Goal: Transaction & Acquisition: Purchase product/service

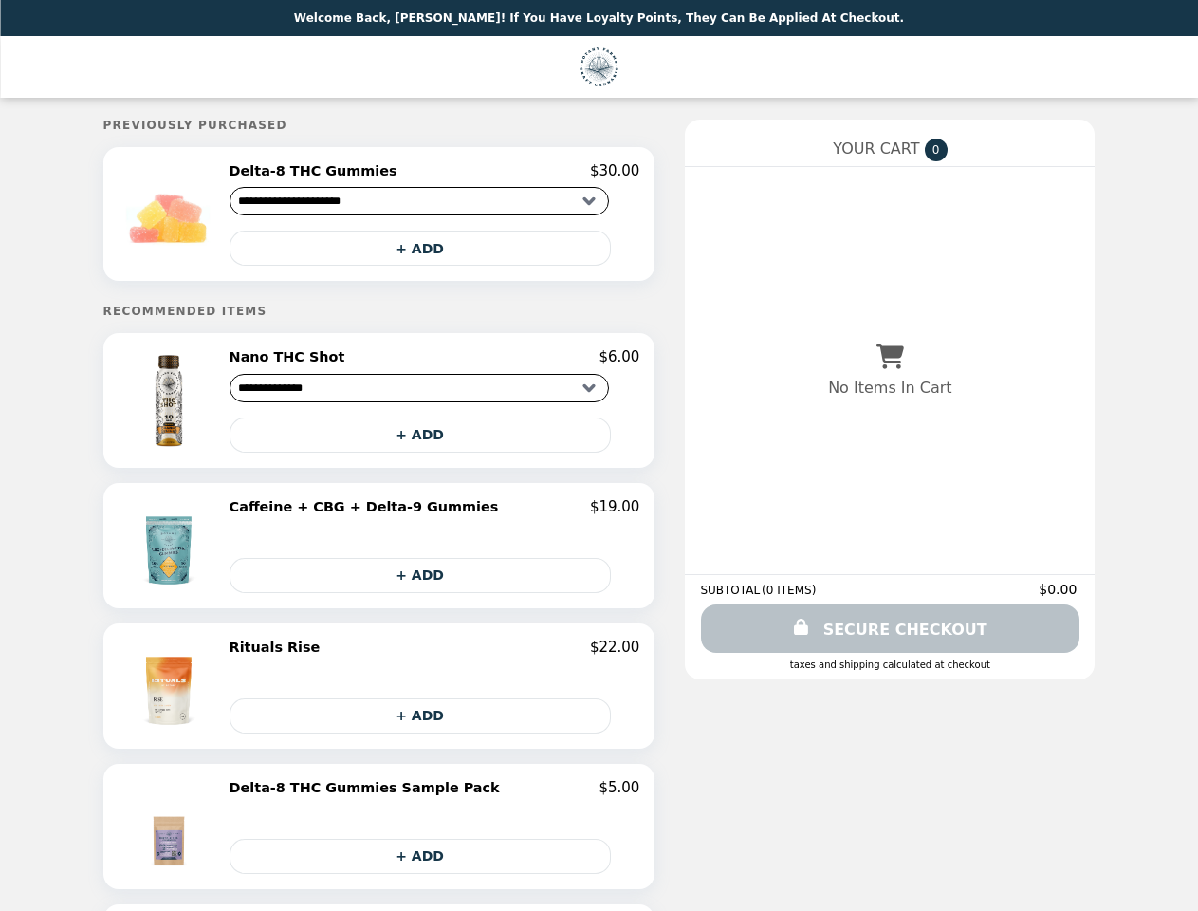
click at [210, 216] on img at bounding box center [171, 213] width 108 height 103
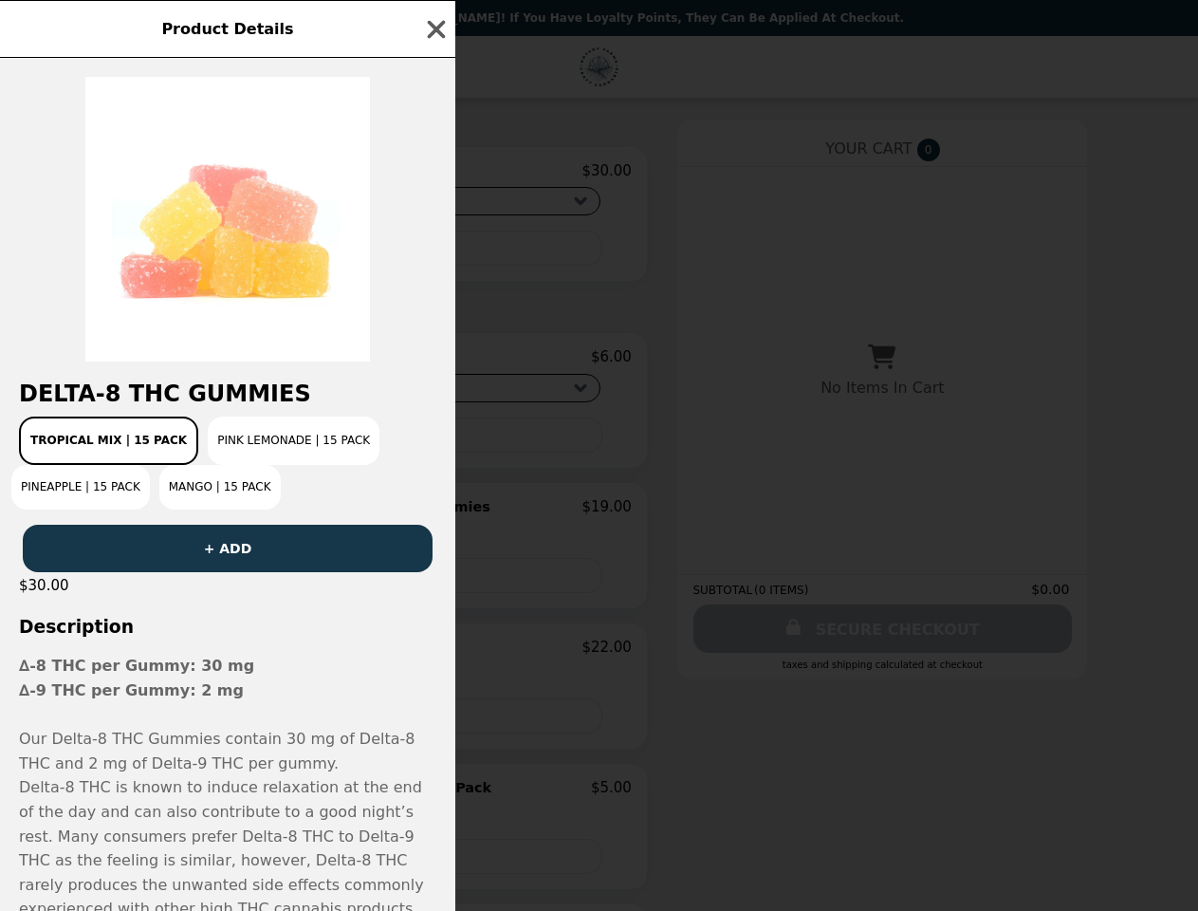
click at [435, 174] on div "Product Details Delta-8 THC Gummies Tropical Mix | 15 Pack Pink Lemonade | 15 P…" at bounding box center [599, 455] width 1198 height 911
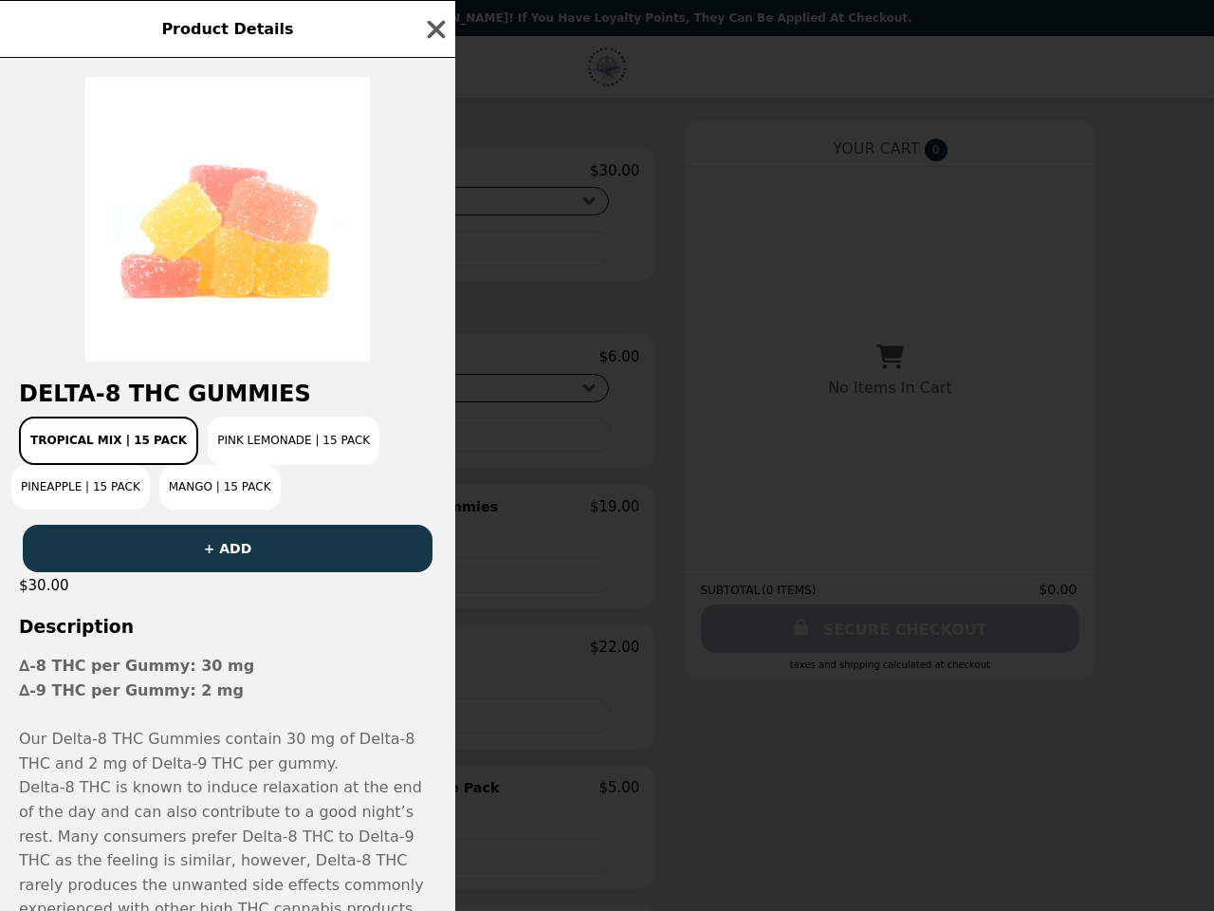
click at [435, 251] on div at bounding box center [227, 210] width 455 height 304
click at [210, 406] on h2 "Delta-8 THC Gummies" at bounding box center [227, 393] width 455 height 27
click at [435, 363] on div "Delta-8 THC Gummies Tropical Mix | 15 Pack Pink Lemonade | 15 Pack Pineapple | …" at bounding box center [227, 484] width 455 height 853
click at [435, 441] on div "Product Details Delta-8 THC Gummies Tropical Mix | 15 Pack Pink Lemonade | 15 P…" at bounding box center [607, 455] width 1214 height 911
click at [210, 552] on img at bounding box center [171, 545] width 100 height 95
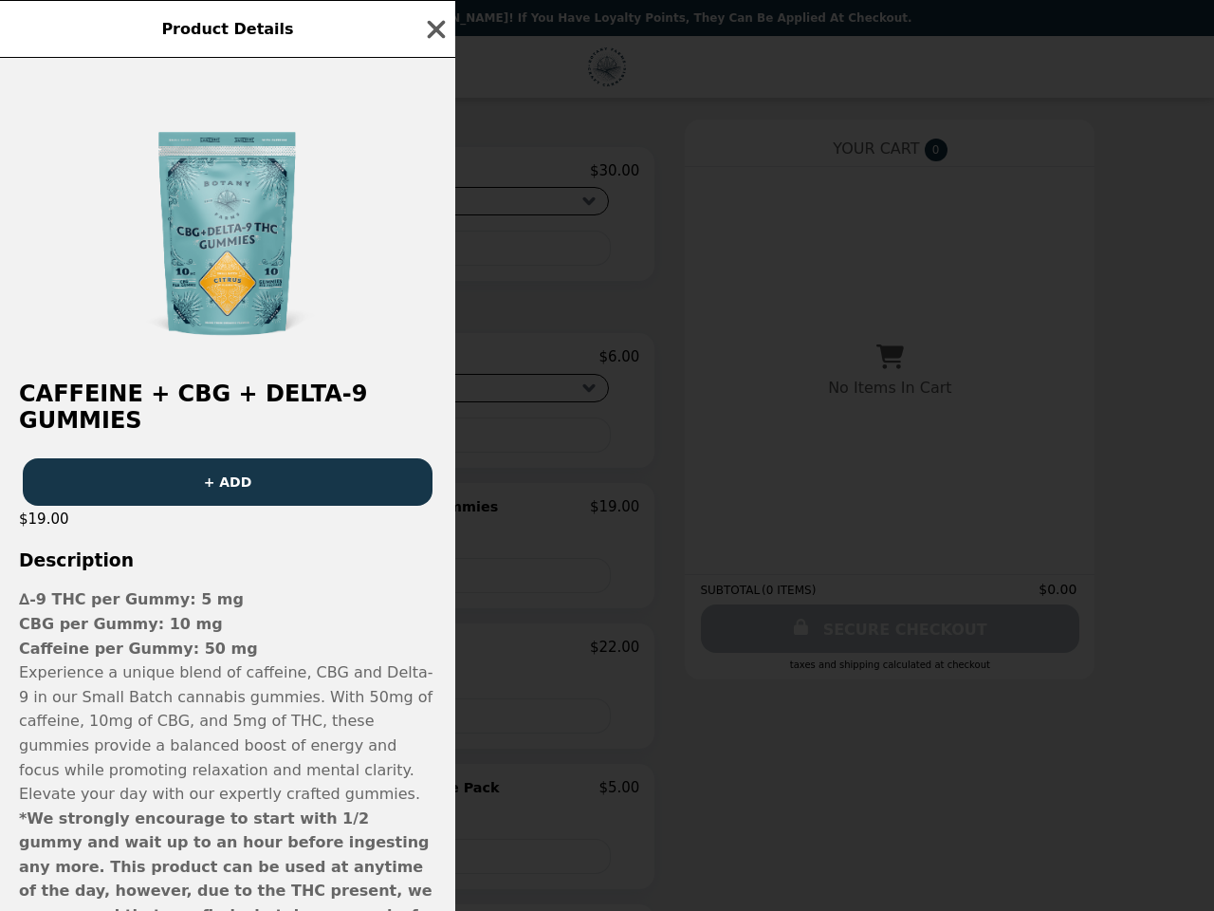
click at [435, 514] on div "Product Details Caffeine + CBG + Delta-9 Gummies + ADD $19.00 Description ∆-9 T…" at bounding box center [607, 455] width 1214 height 911
click at [435, 587] on p "∆-9 THC per Gummy: 5 mg" at bounding box center [227, 599] width 417 height 25
click at [210, 693] on div "Product Details Caffeine + CBG + Delta-9 Gummies + ADD $19.00 Description ∆-9 T…" at bounding box center [607, 455] width 1214 height 911
